Goal: Information Seeking & Learning: Check status

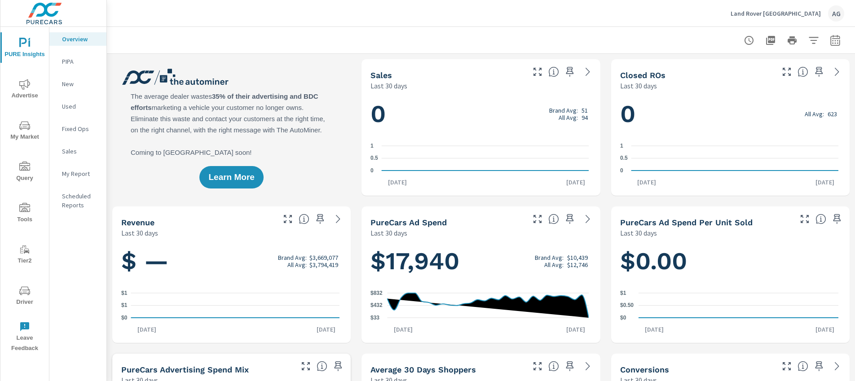
click at [34, 291] on span "Driver" at bounding box center [24, 297] width 43 height 22
